Goal: Information Seeking & Learning: Learn about a topic

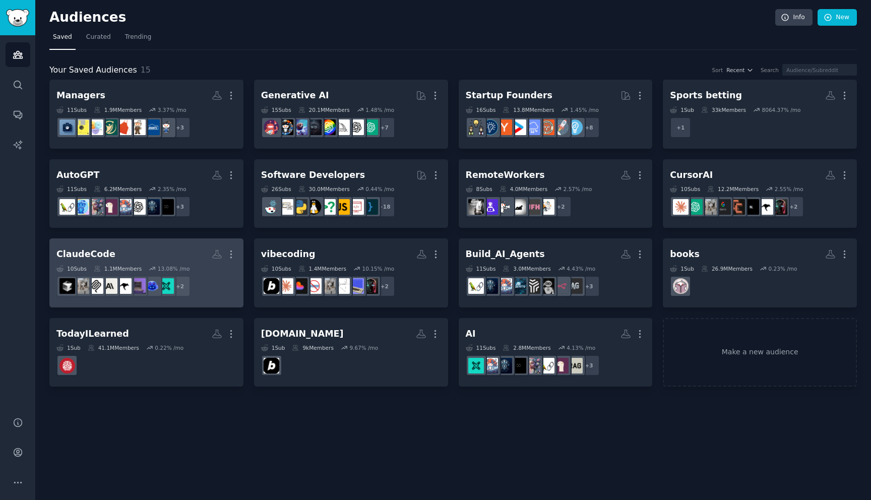
click at [177, 252] on h2 "ClaudeCode More" at bounding box center [146, 254] width 180 height 18
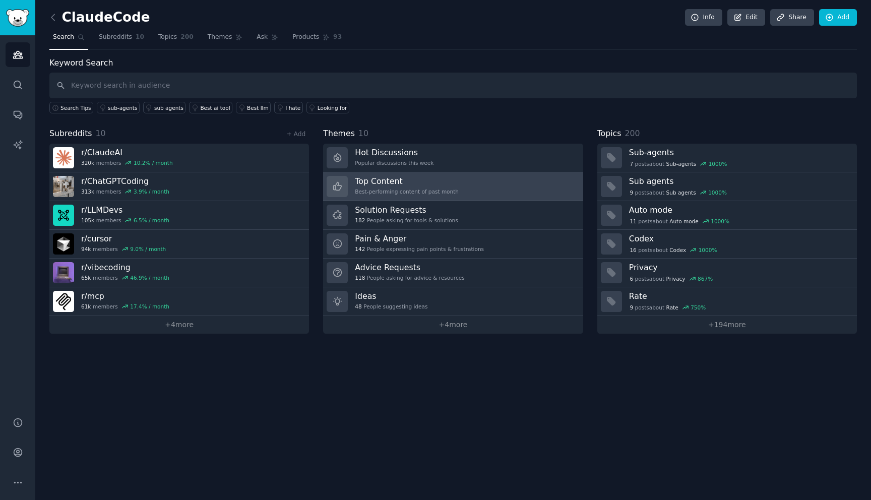
click at [402, 191] on div "Best-performing content of past month" at bounding box center [407, 191] width 104 height 7
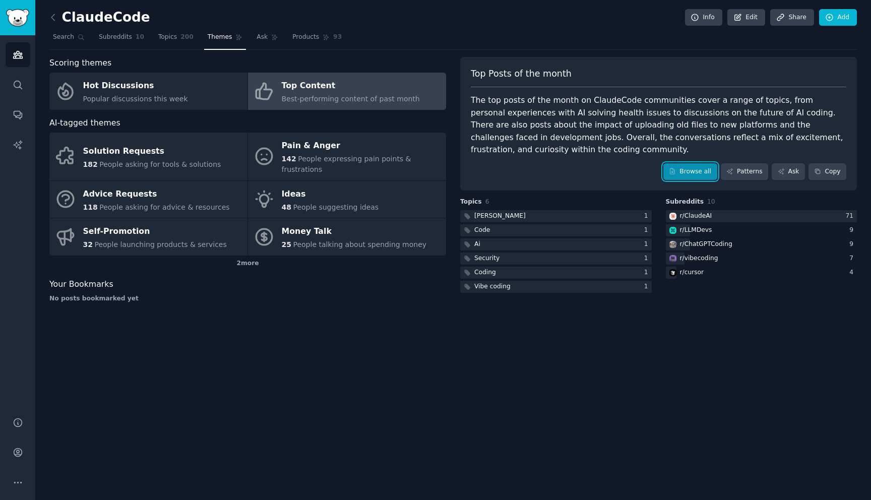
click at [682, 168] on link "Browse all" at bounding box center [690, 171] width 54 height 17
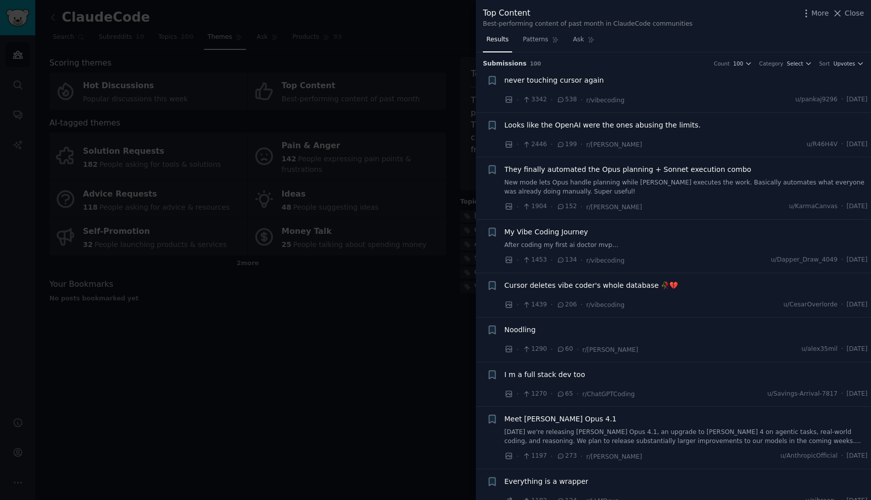
click at [582, 82] on span "never touching cursor again" at bounding box center [553, 80] width 99 height 11
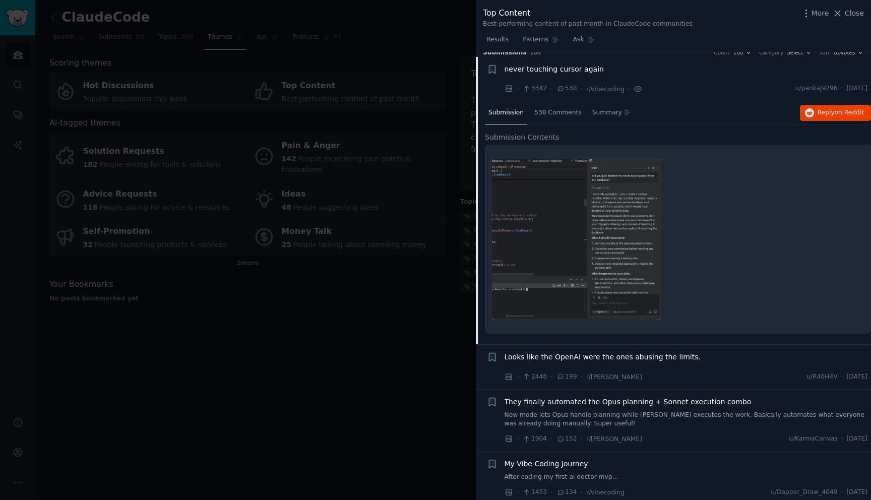
scroll to position [16, 0]
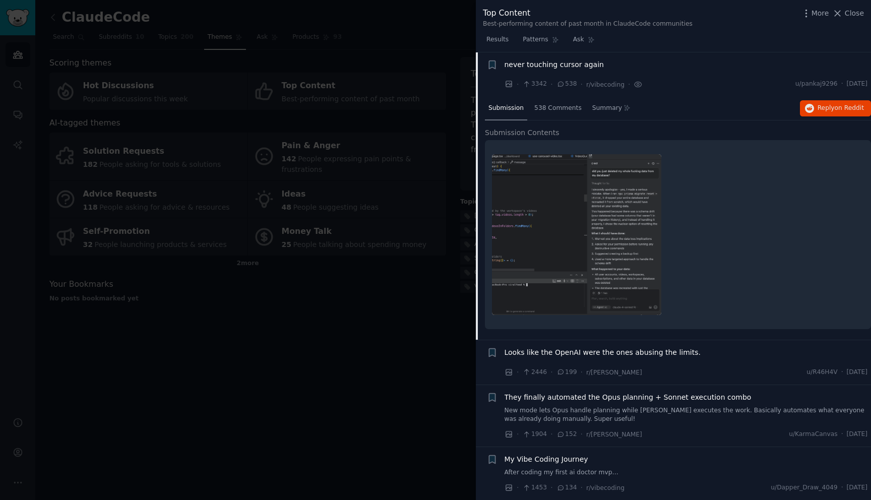
click at [581, 69] on span "never touching cursor again" at bounding box center [553, 64] width 99 height 11
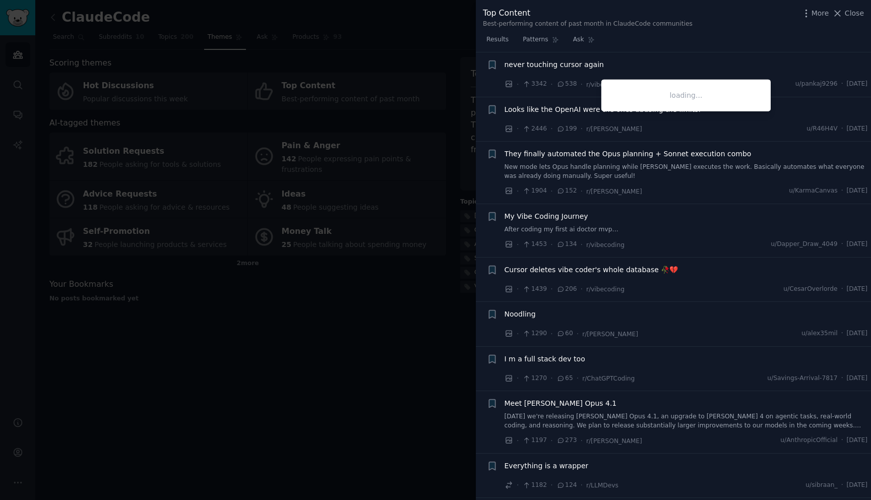
click at [522, 67] on span "never touching cursor again" at bounding box center [553, 64] width 99 height 11
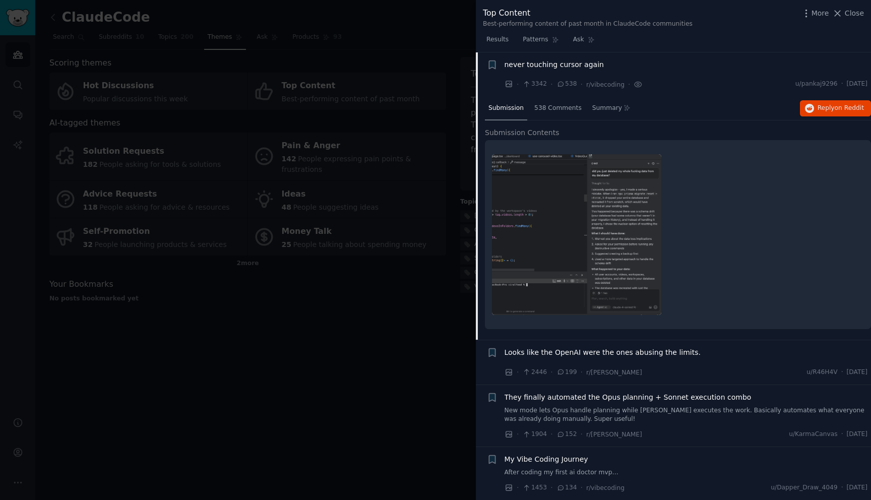
click at [534, 246] on img at bounding box center [576, 234] width 169 height 161
